Goal: Information Seeking & Learning: Learn about a topic

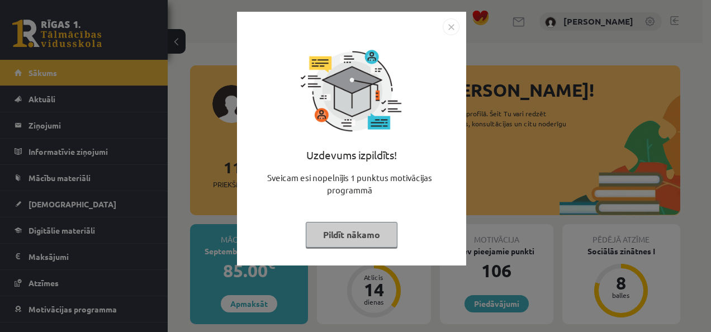
click at [452, 26] on img "Close" at bounding box center [451, 26] width 17 height 17
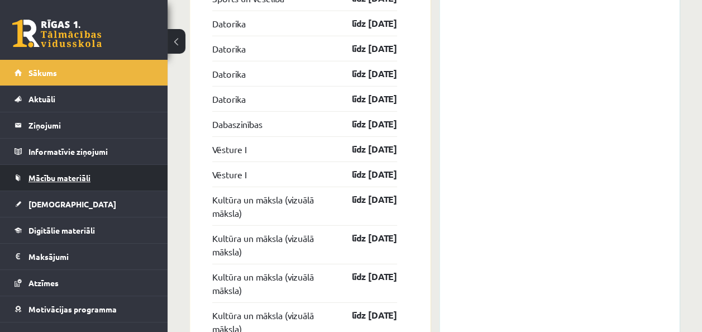
scroll to position [1510, 0]
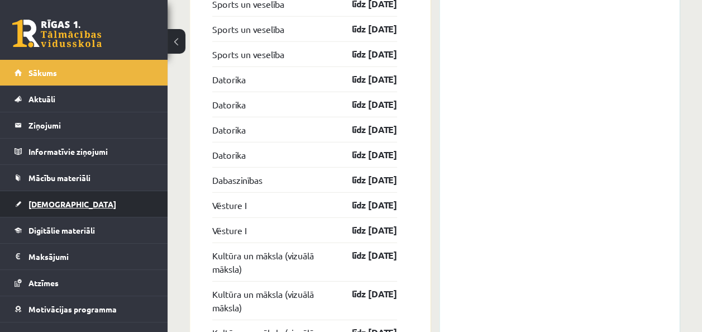
click at [58, 202] on span "[DEMOGRAPHIC_DATA]" at bounding box center [72, 204] width 88 height 10
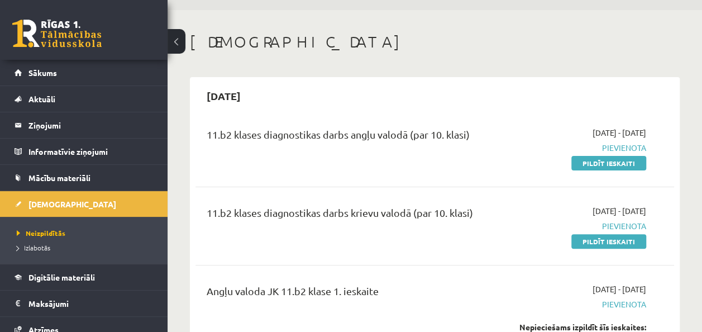
scroll to position [56, 0]
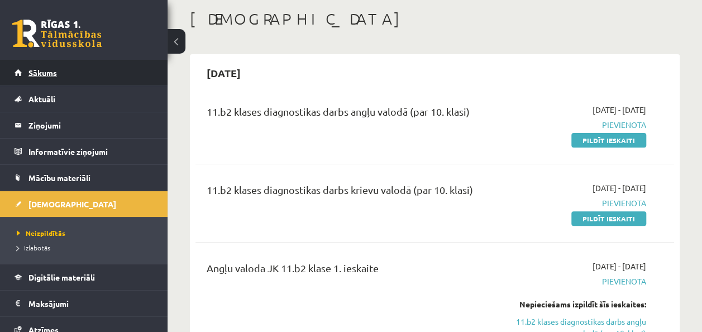
click at [28, 74] on span "Sākums" at bounding box center [42, 73] width 28 height 10
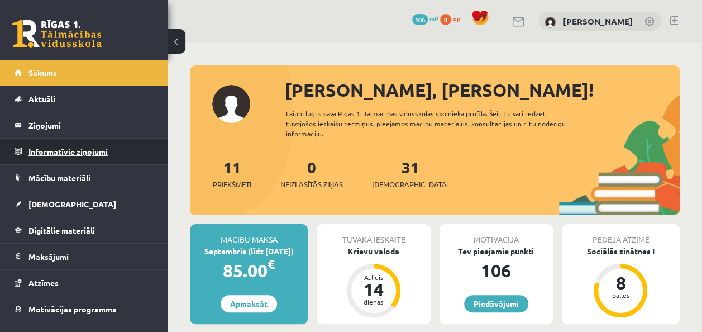
click at [86, 151] on legend "Informatīvie ziņojumi 0" at bounding box center [90, 152] width 125 height 26
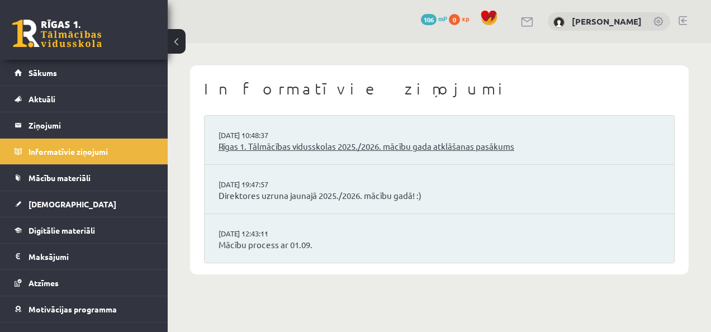
click at [272, 146] on link "Rīgas 1. Tālmācības vidusskolas 2025./2026. mācību gada atklāšanas pasākums" at bounding box center [438, 146] width 441 height 13
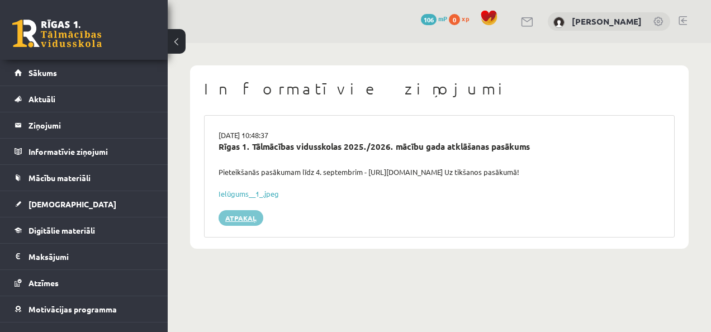
click at [224, 214] on link "Atpakaļ" at bounding box center [240, 218] width 45 height 16
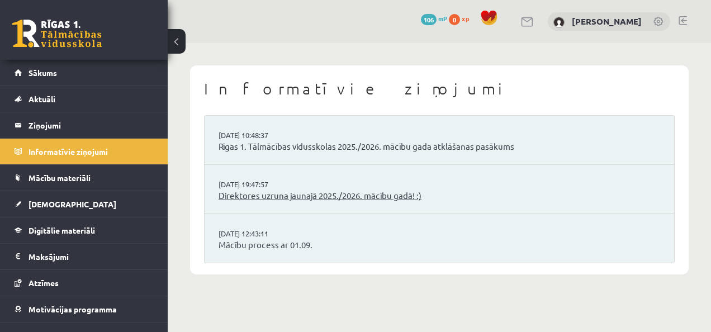
click at [260, 197] on link "Direktores uzruna jaunajā 2025./2026. mācību gadā! :)" at bounding box center [438, 195] width 441 height 13
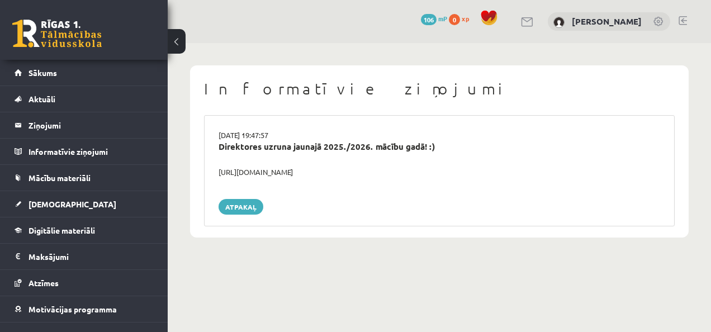
click at [257, 169] on div "https://youtube.com/shorts/lM8RsWyzCn4" at bounding box center [439, 172] width 458 height 11
copy div "https://youtube.com/shorts/lM8RsWyzCn4"
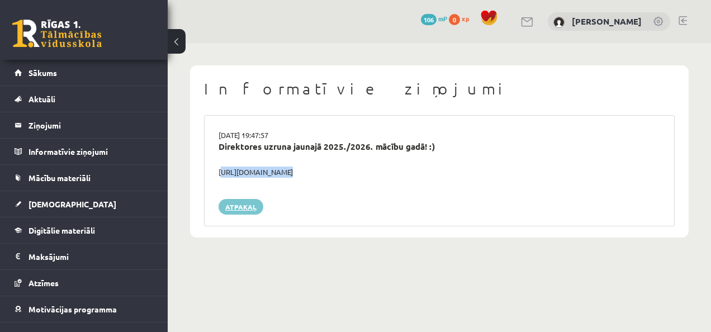
click at [246, 203] on link "Atpakaļ" at bounding box center [240, 207] width 45 height 16
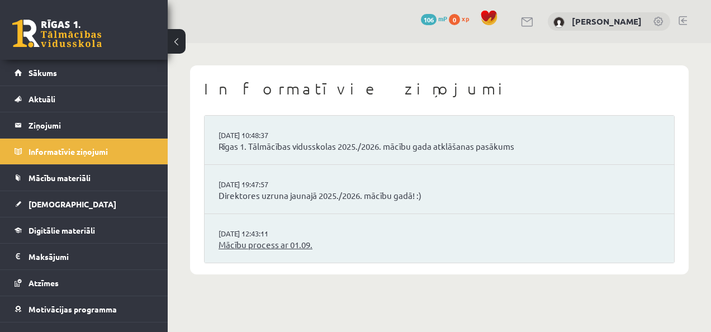
click at [272, 249] on link "Mācību process ar 01.09." at bounding box center [438, 245] width 441 height 13
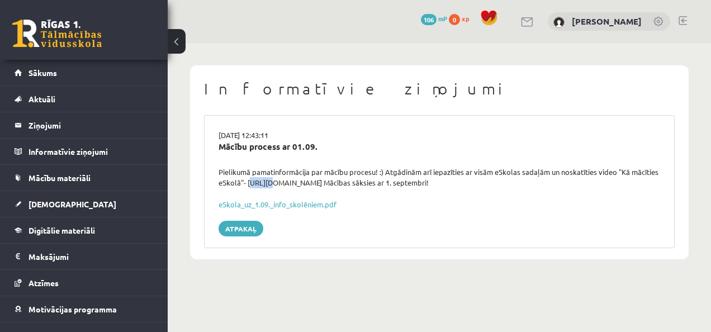
drag, startPoint x: 248, startPoint y: 180, endPoint x: 265, endPoint y: 183, distance: 17.0
click at [265, 183] on div "Pielikumā pamatinformācija par mācību procesu! :) Atgādinām arī iepazīties ar v…" at bounding box center [439, 178] width 458 height 22
drag, startPoint x: 265, startPoint y: 183, endPoint x: 251, endPoint y: 183, distance: 13.4
click at [257, 182] on div "Pielikumā pamatinformācija par mācību procesu! :) Atgādinām arī iepazīties ar v…" at bounding box center [439, 178] width 458 height 22
drag, startPoint x: 246, startPoint y: 183, endPoint x: 348, endPoint y: 184, distance: 102.3
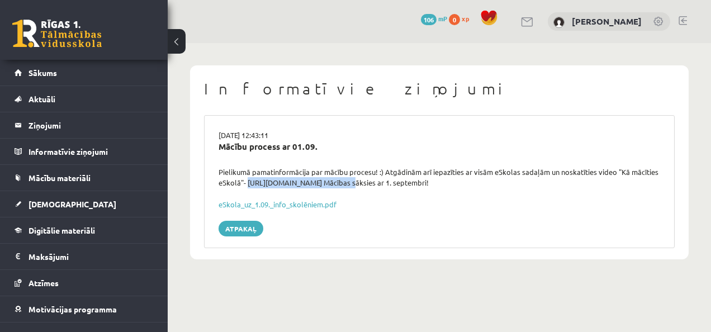
click at [348, 184] on div "Pielikumā pamatinformācija par mācību procesu! :) Atgādinām arī iepazīties ar v…" at bounding box center [439, 178] width 458 height 22
drag, startPoint x: 348, startPoint y: 184, endPoint x: 342, endPoint y: 182, distance: 6.4
copy div "https://youtu.be/T7bkQjP0Kq0"
click at [37, 97] on span "Aktuāli" at bounding box center [41, 99] width 27 height 10
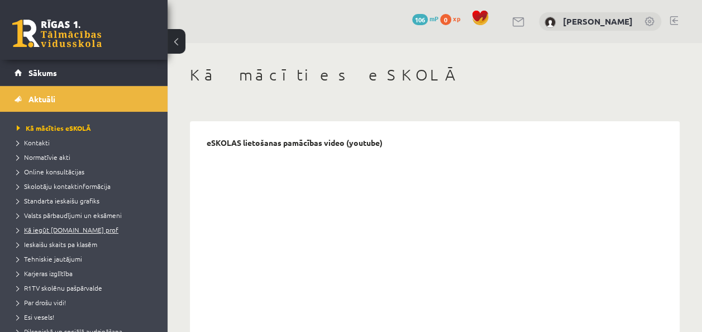
click at [68, 228] on span "Kā iegūt [DOMAIN_NAME] prof" at bounding box center [68, 229] width 102 height 9
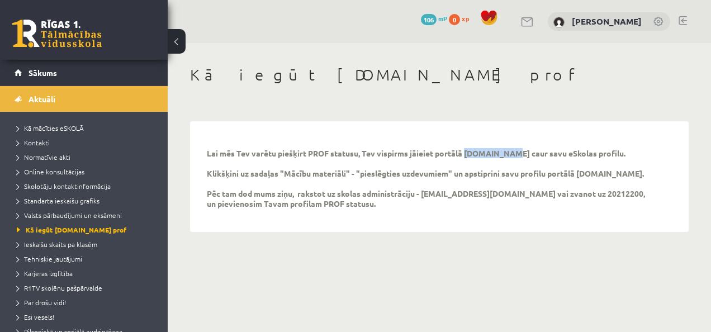
drag, startPoint x: 468, startPoint y: 153, endPoint x: 510, endPoint y: 155, distance: 42.0
click at [510, 155] on p "Lai mēs Tev varētu piešķirt PROF statusu, Tev vispirms jāieiet portālā uzdevumi…" at bounding box center [431, 178] width 448 height 60
drag, startPoint x: 510, startPoint y: 155, endPoint x: 504, endPoint y: 155, distance: 5.6
copy p "uzdevumi.lv"
drag, startPoint x: 48, startPoint y: 26, endPoint x: 161, endPoint y: 11, distance: 114.4
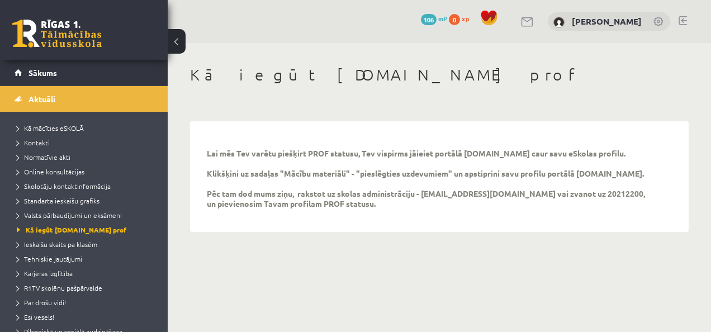
click at [163, 10] on div "0 Dāvanas 106 mP 0 xp" at bounding box center [84, 30] width 168 height 60
click at [42, 66] on link "Sākums" at bounding box center [84, 73] width 139 height 26
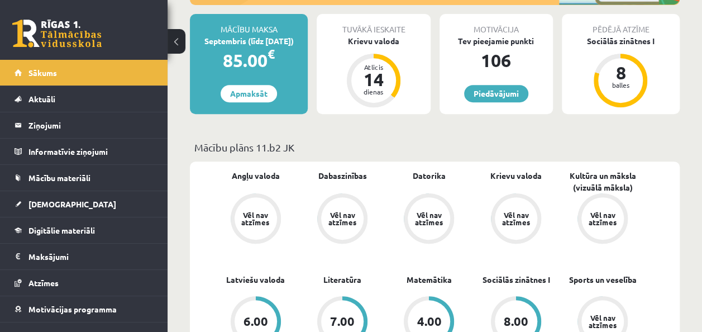
scroll to position [224, 0]
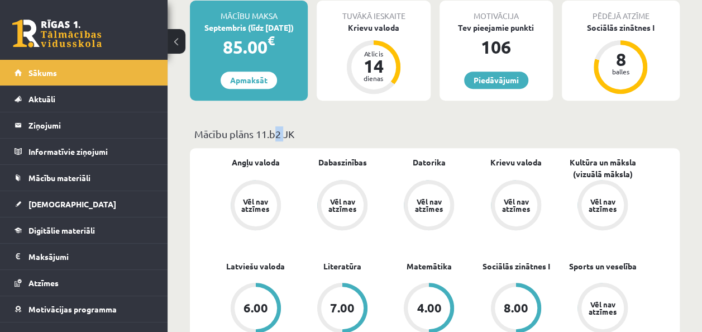
click at [283, 135] on p "Mācību plāns 11.b2 JK" at bounding box center [434, 133] width 481 height 15
copy p "b2"
click at [72, 151] on legend "Informatīvie ziņojumi 0" at bounding box center [90, 152] width 125 height 26
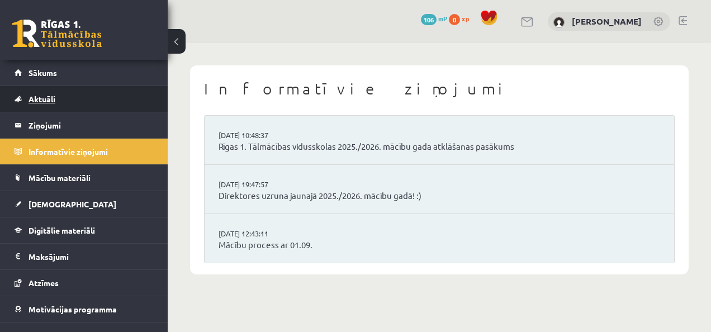
click at [53, 98] on span "Aktuāli" at bounding box center [41, 99] width 27 height 10
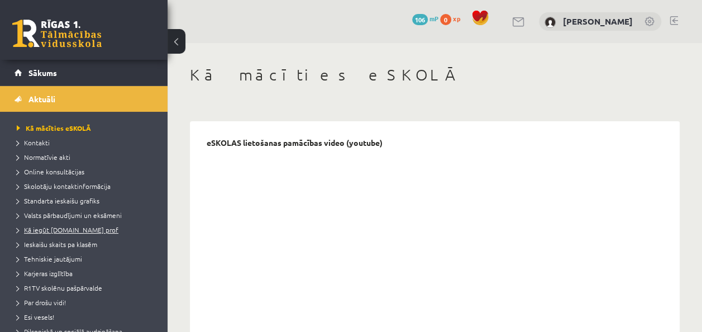
click at [58, 228] on span "Kā iegūt [DOMAIN_NAME] prof" at bounding box center [68, 229] width 102 height 9
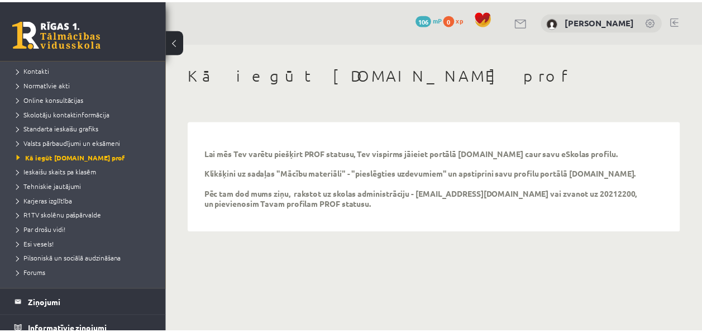
scroll to position [112, 0]
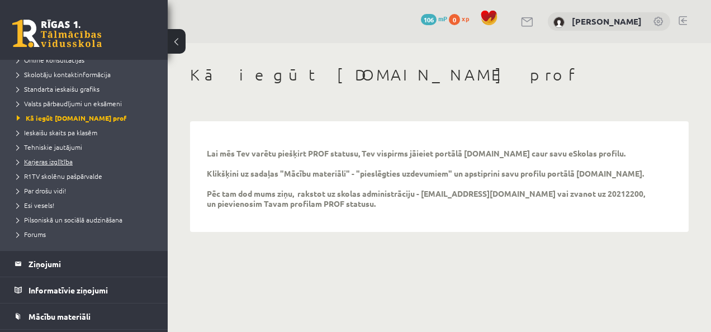
click at [63, 164] on span "Karjeras izglītība" at bounding box center [45, 161] width 56 height 9
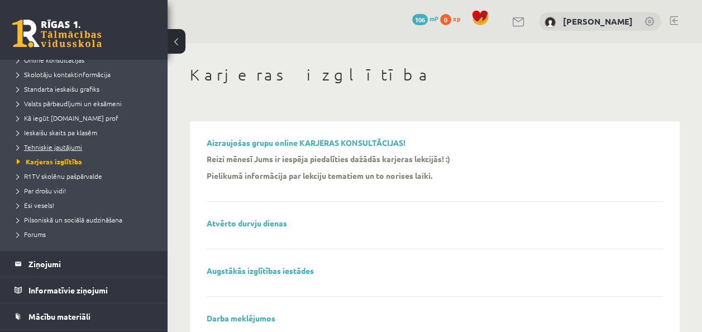
click at [55, 147] on span "Tehniskie jautājumi" at bounding box center [49, 146] width 65 height 9
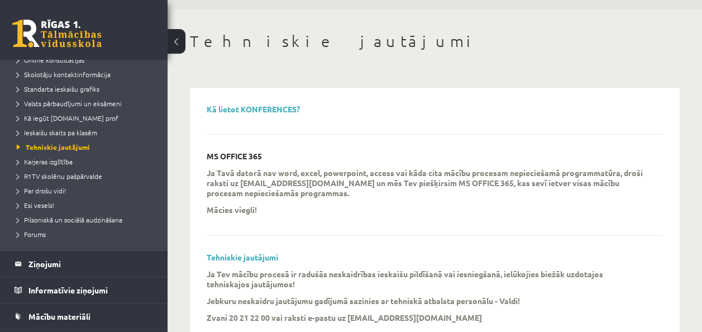
scroll to position [56, 0]
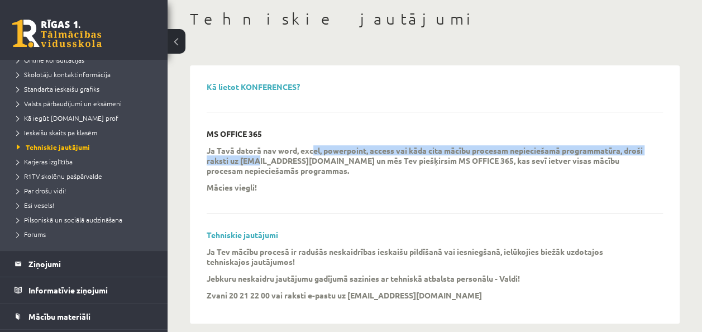
drag, startPoint x: 261, startPoint y: 157, endPoint x: 313, endPoint y: 155, distance: 52.6
click at [313, 155] on p "Ja Tavā datorā nav word, excel, powerpoint, access vai kāda cita mācību procesa…" at bounding box center [427, 160] width 440 height 30
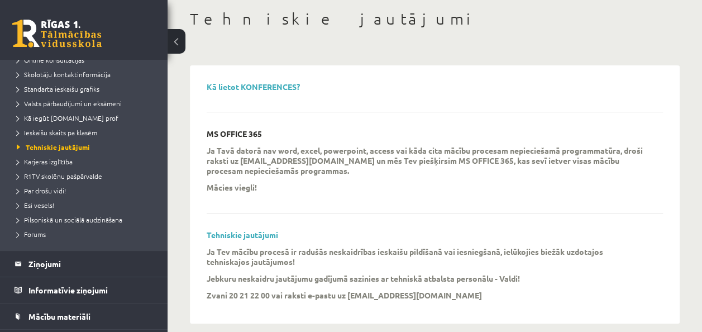
click at [312, 158] on p "Ja Tavā datorā nav word, excel, powerpoint, access vai kāda cita mācību procesa…" at bounding box center [427, 160] width 440 height 30
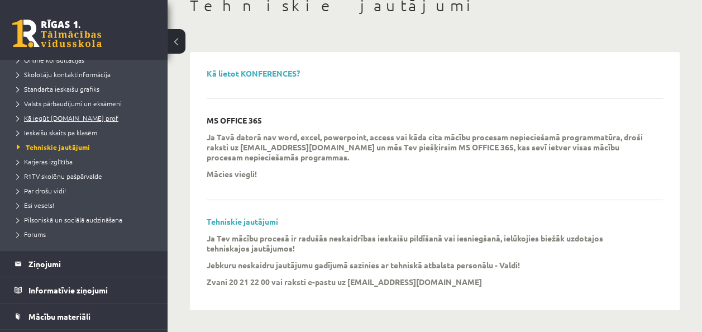
click at [54, 117] on span "Kā iegūt [DOMAIN_NAME] prof" at bounding box center [68, 117] width 102 height 9
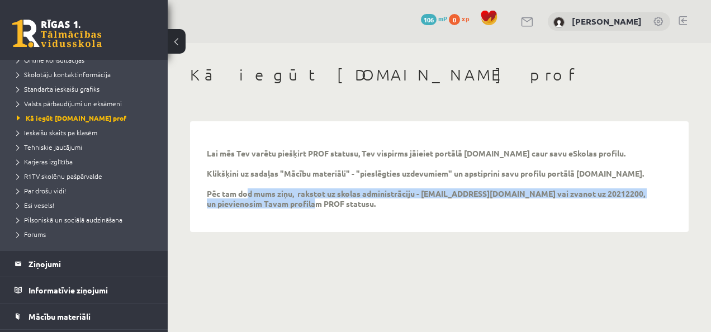
drag, startPoint x: 258, startPoint y: 195, endPoint x: 345, endPoint y: 203, distance: 87.0
click at [345, 203] on p "Lai mēs Tev varētu piešķirt PROF statusu, Tev vispirms jāieiet portālā uzdevumi…" at bounding box center [431, 178] width 448 height 60
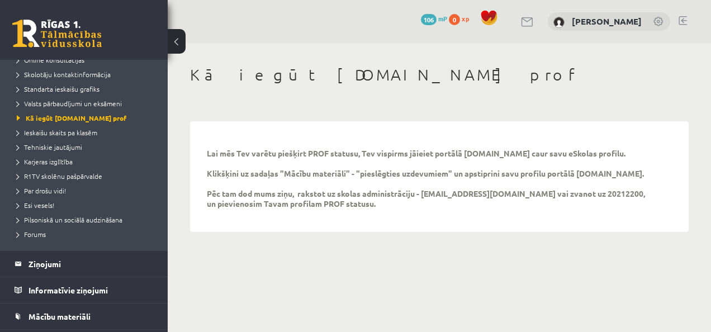
click at [323, 209] on div "Lai mēs Tev varētu piešķirt PROF statusu, Tev vispirms jāieiet portālā uzdevumi…" at bounding box center [431, 181] width 448 height 67
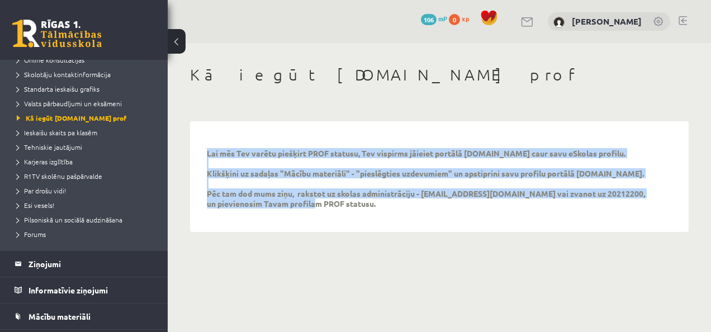
drag, startPoint x: 297, startPoint y: 207, endPoint x: 206, endPoint y: 153, distance: 106.5
click at [206, 153] on div "Lai mēs Tev varētu piešķirt PROF statusu, Tev vispirms jāieiet portālā uzdevumi…" at bounding box center [439, 176] width 487 height 99
click at [221, 170] on p "Lai mēs Tev varētu piešķirt PROF statusu, Tev vispirms jāieiet portālā uzdevumi…" at bounding box center [431, 178] width 448 height 60
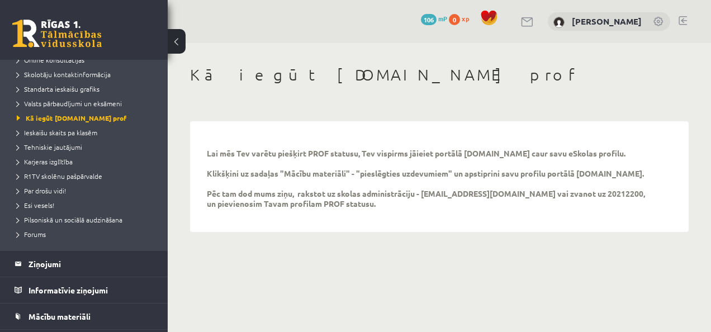
click at [306, 208] on p "Lai mēs Tev varētu piešķirt PROF statusu, Tev vispirms jāieiet portālā uzdevumi…" at bounding box center [431, 178] width 448 height 60
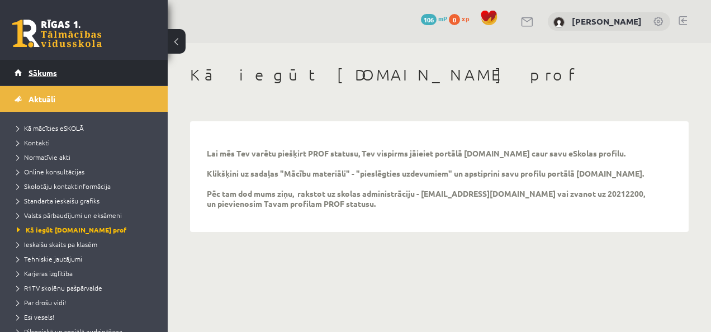
click at [41, 73] on span "Sākums" at bounding box center [42, 73] width 28 height 10
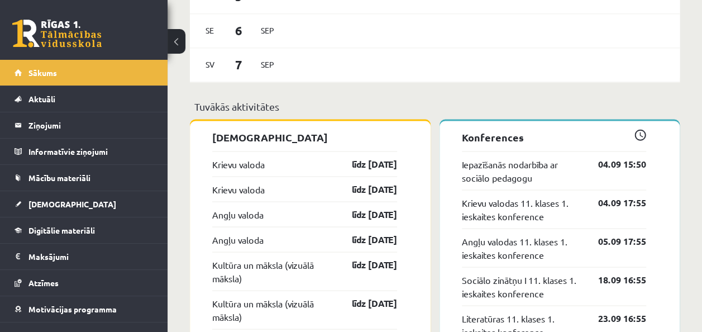
scroll to position [950, 0]
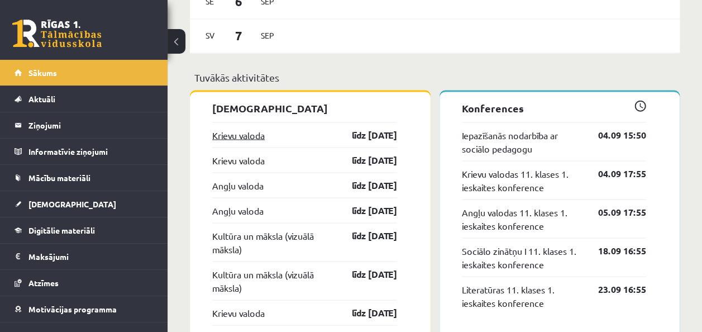
click at [247, 135] on link "Krievu valoda" at bounding box center [238, 134] width 53 height 13
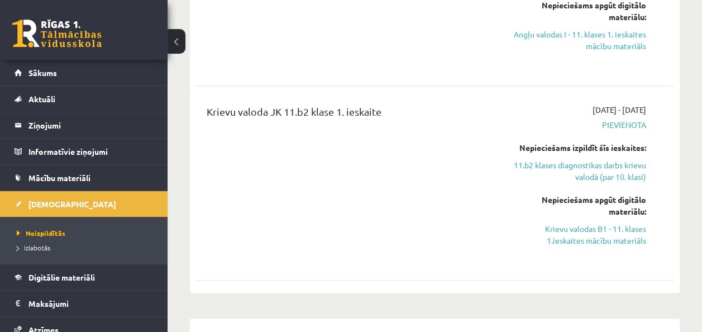
scroll to position [391, 0]
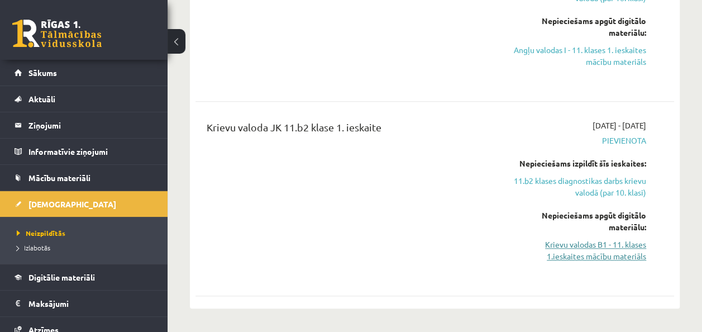
click at [572, 249] on link "Krievu valodas B1 - 11. klases 1.ieskaites mācību materiāls" at bounding box center [578, 250] width 135 height 23
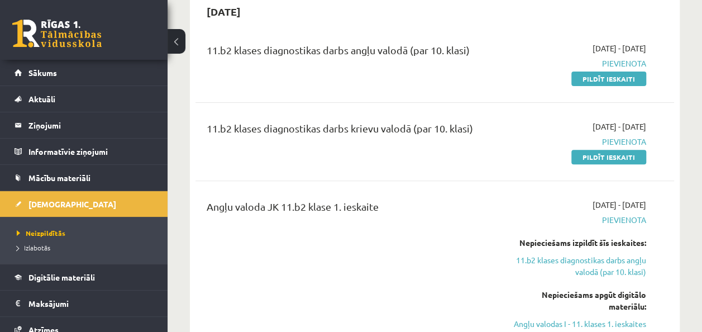
scroll to position [168, 0]
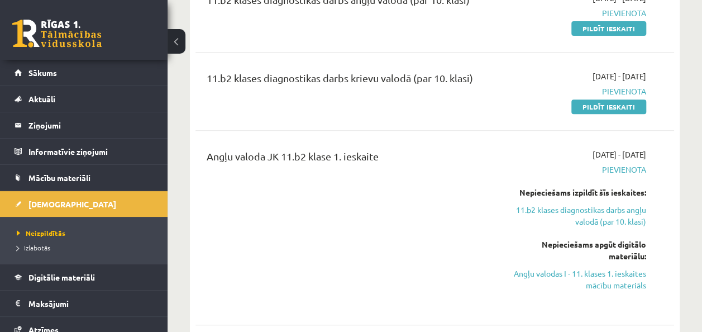
drag, startPoint x: 686, startPoint y: 277, endPoint x: 693, endPoint y: 188, distance: 89.7
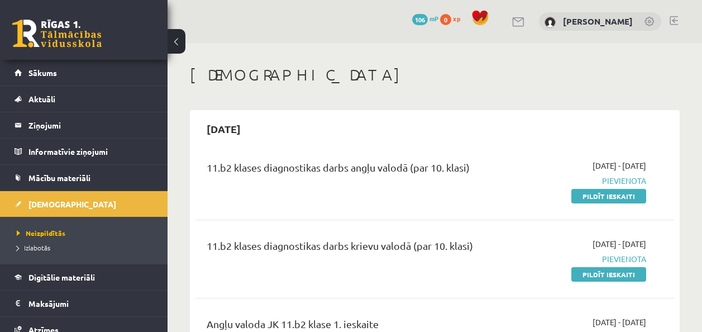
scroll to position [168, 0]
